Goal: Task Accomplishment & Management: Manage account settings

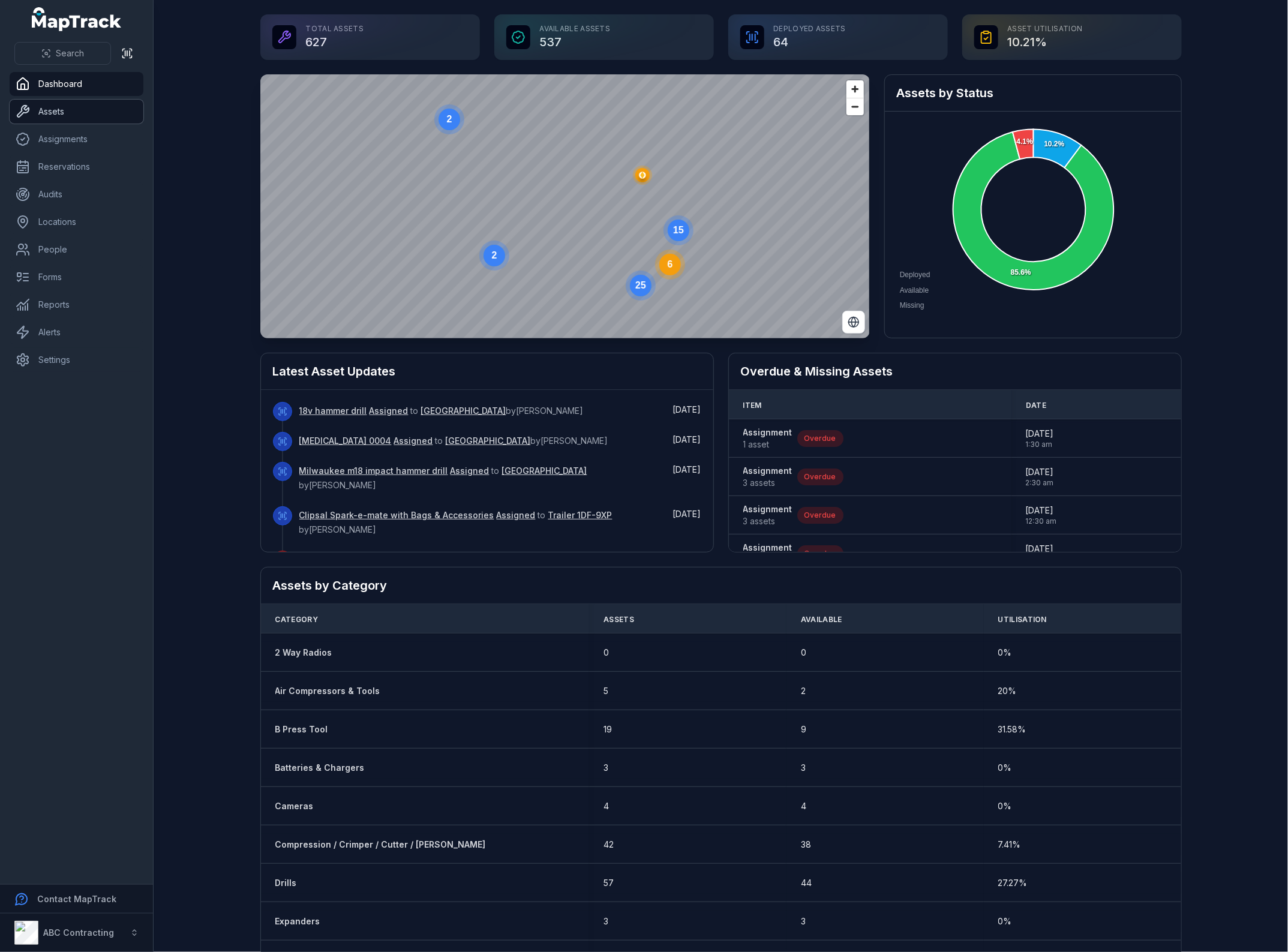
click at [52, 114] on link "Assets" at bounding box center [76, 112] width 134 height 24
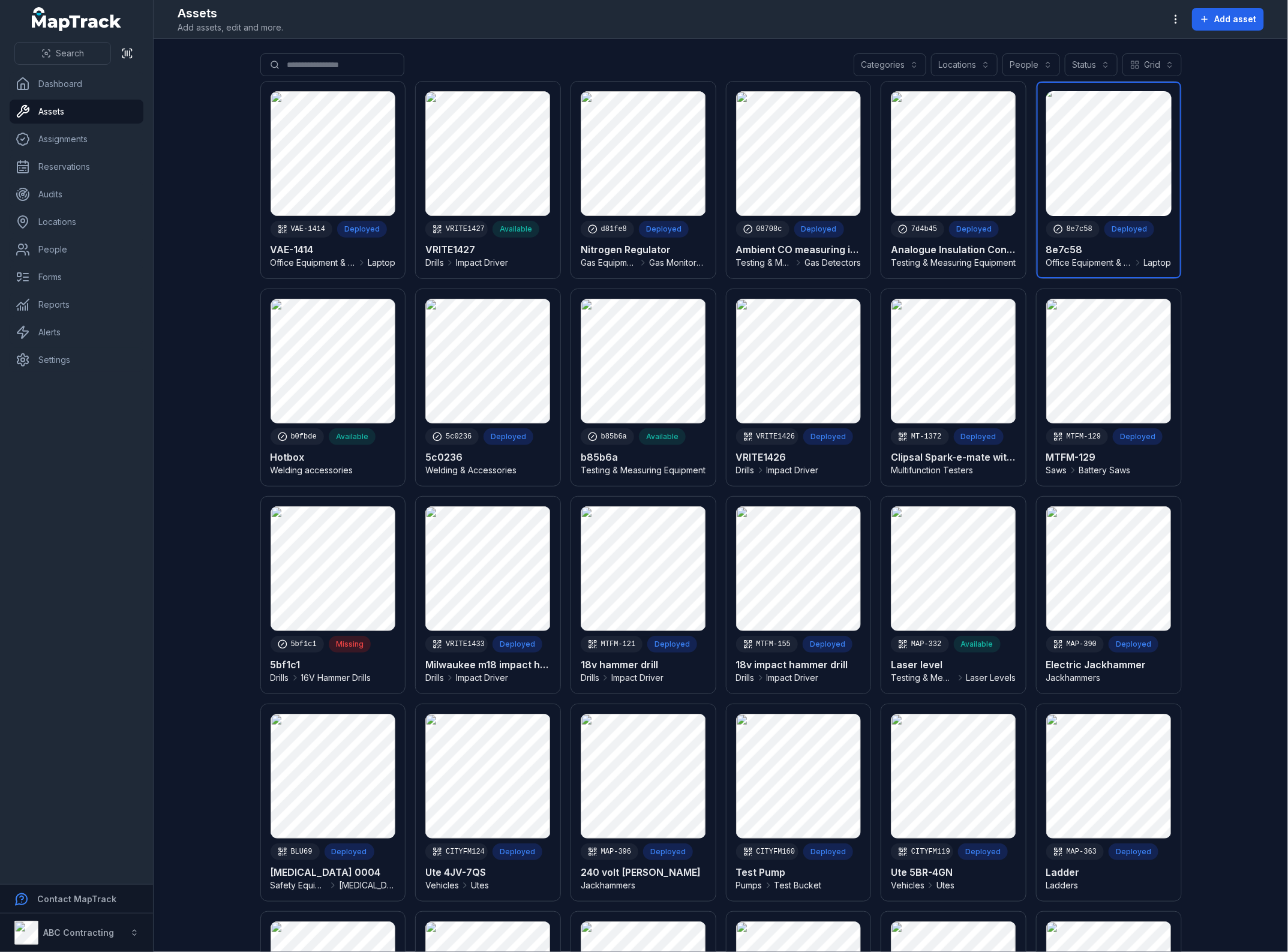
click at [1160, 222] on link at bounding box center [1108, 179] width 145 height 196
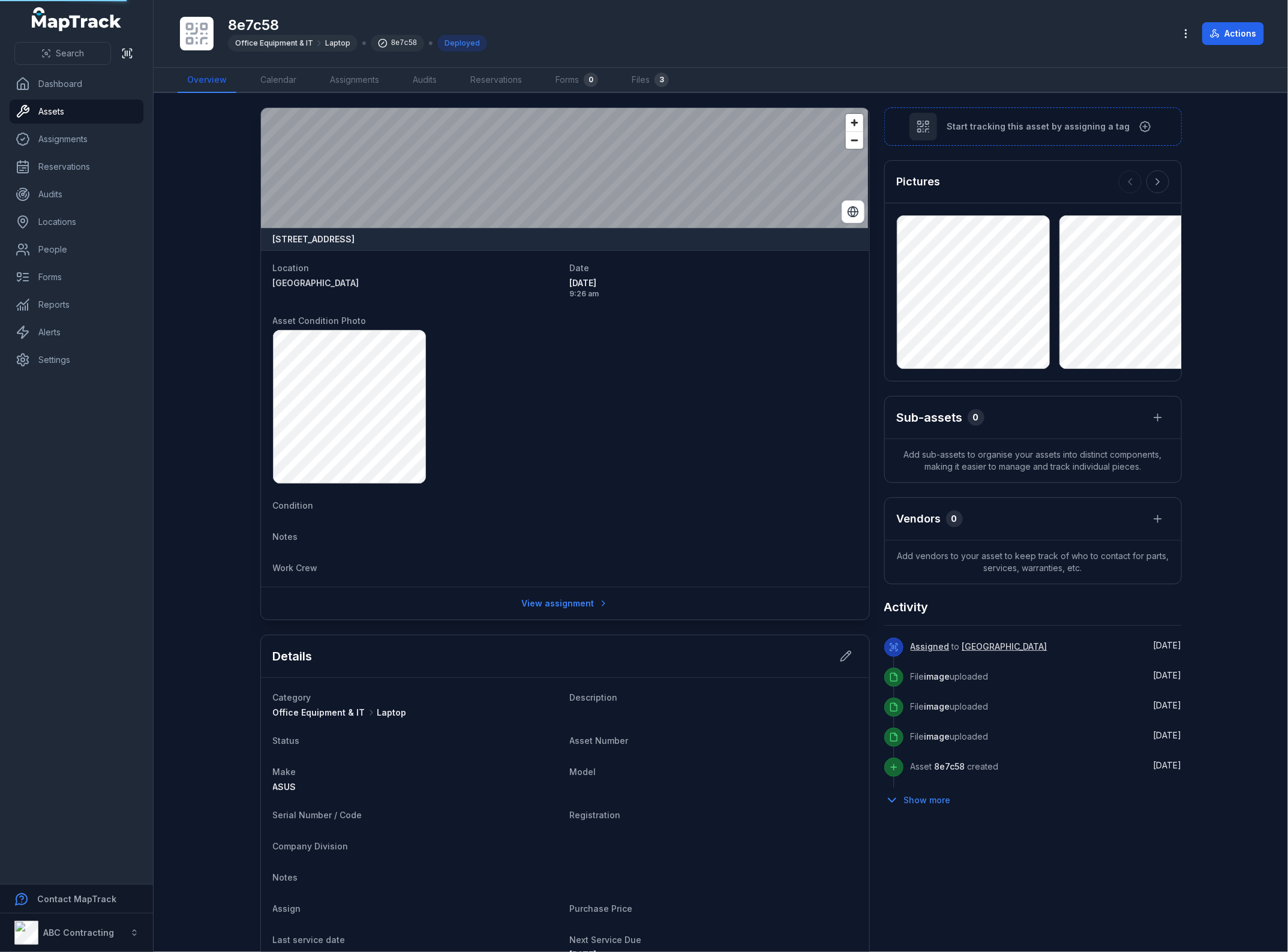
click at [525, 244] on div "[STREET_ADDRESS]" at bounding box center [564, 239] width 609 height 23
click at [1187, 29] on icon "button" at bounding box center [1186, 34] width 12 height 12
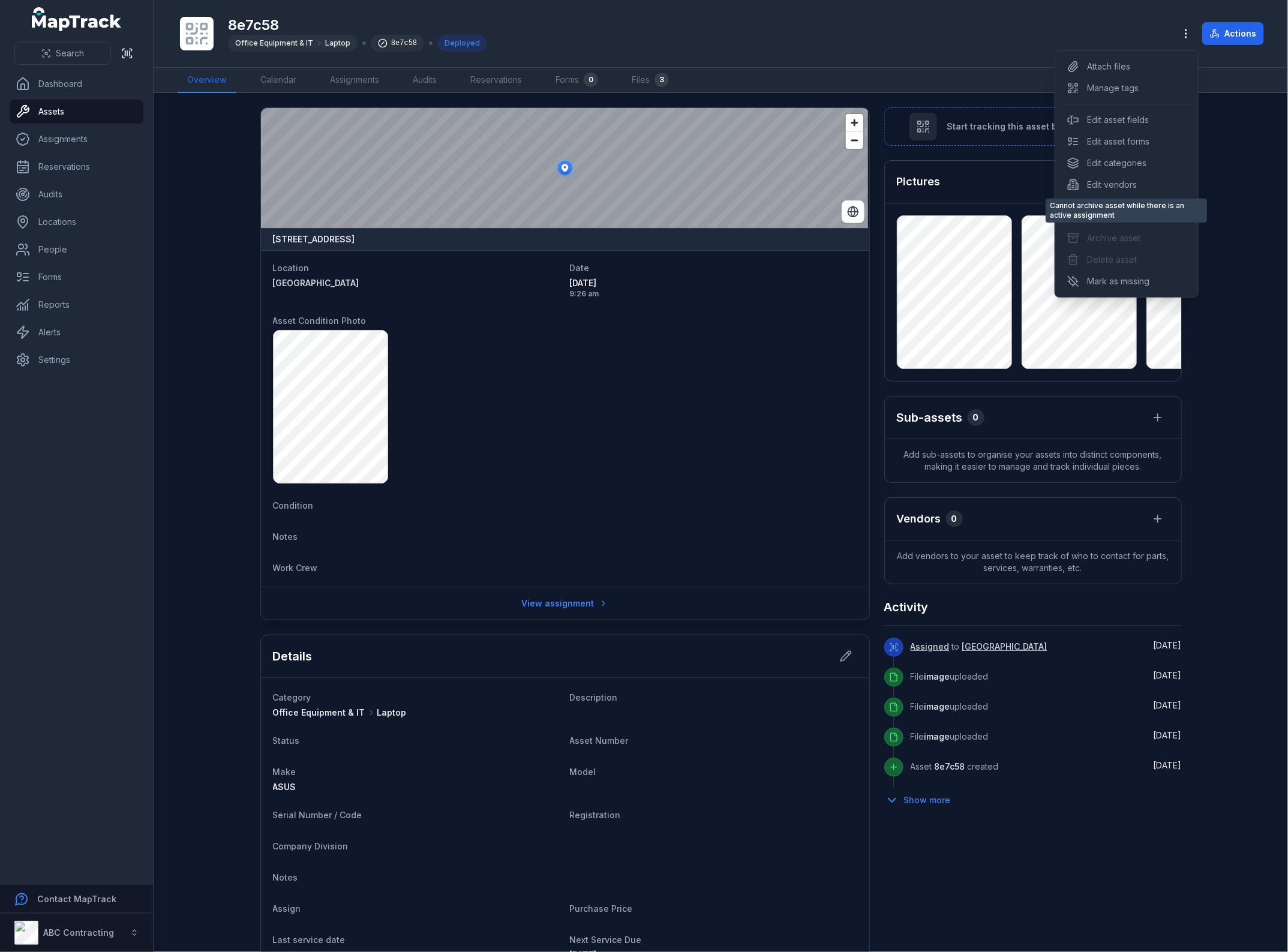
click at [1116, 245] on div "Archive asset" at bounding box center [1126, 238] width 133 height 22
click at [1218, 207] on div "Toggle Navigation 8e7c58 Office Equipment & IT Laptop 8e7c58 Deployed Actions O…" at bounding box center [720, 476] width 1134 height 952
